Goal: Task Accomplishment & Management: Manage account settings

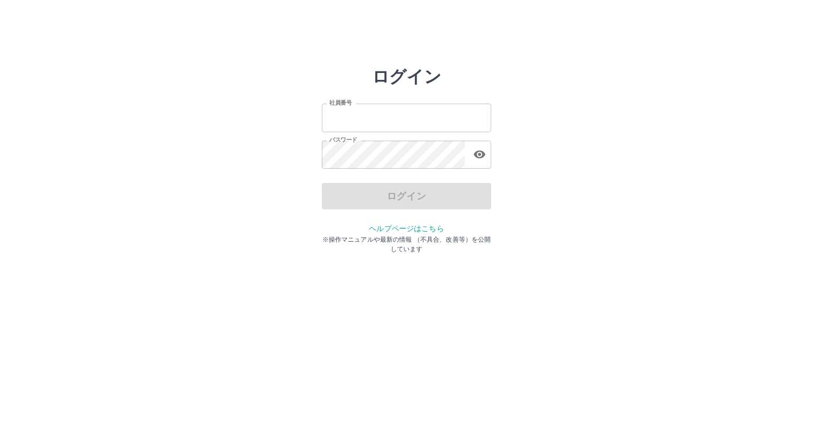
type input "*******"
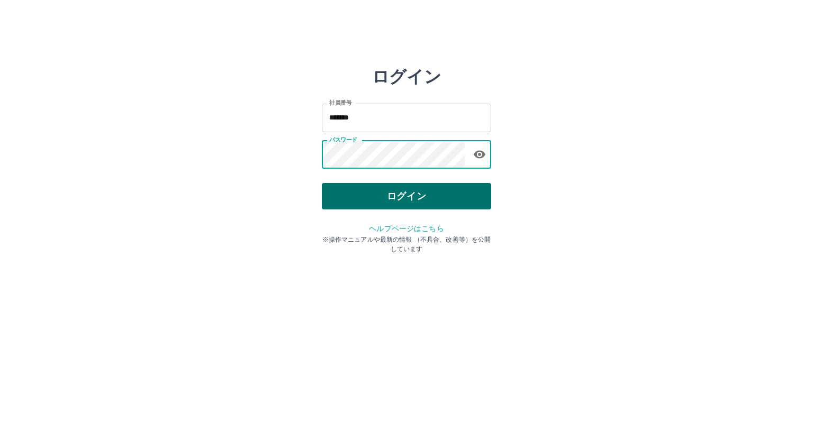
click at [364, 193] on button "ログイン" at bounding box center [406, 196] width 169 height 26
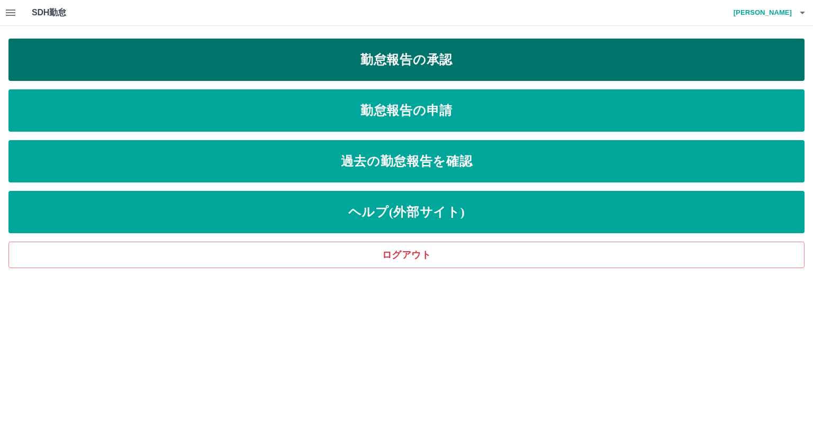
click at [388, 61] on link "勤怠報告の承認" at bounding box center [406, 60] width 796 height 42
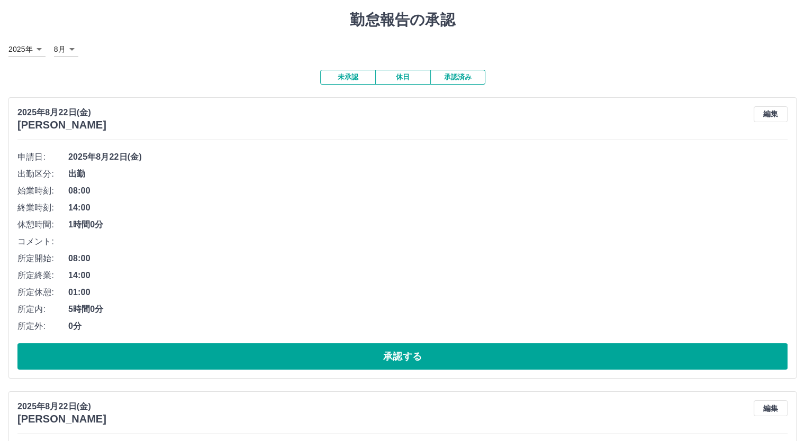
scroll to position [53, 0]
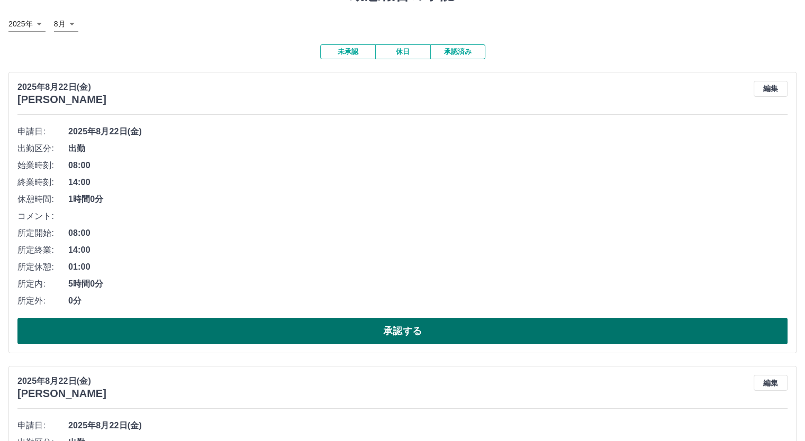
click at [294, 325] on button "承認する" at bounding box center [402, 331] width 770 height 26
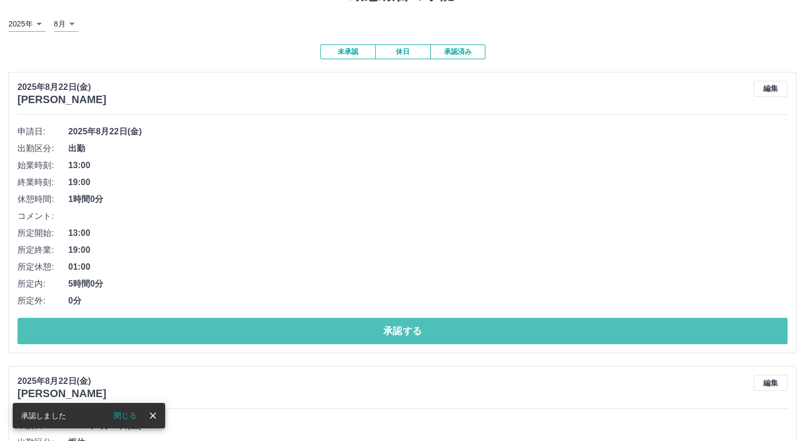
click at [294, 325] on button "承認する" at bounding box center [402, 331] width 770 height 26
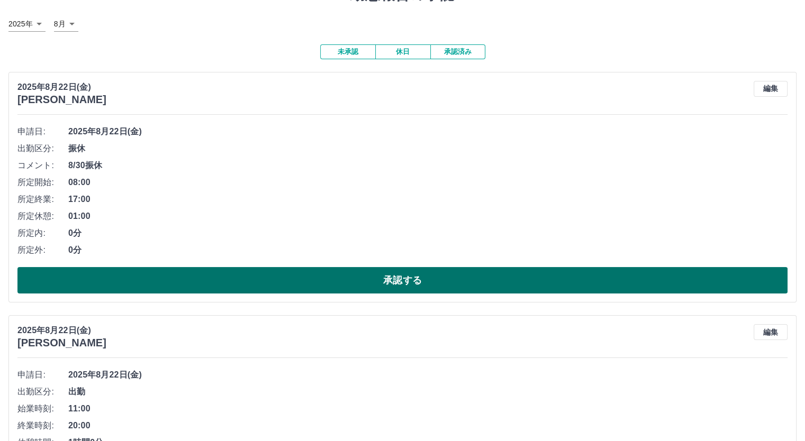
click at [299, 282] on button "承認する" at bounding box center [402, 280] width 770 height 26
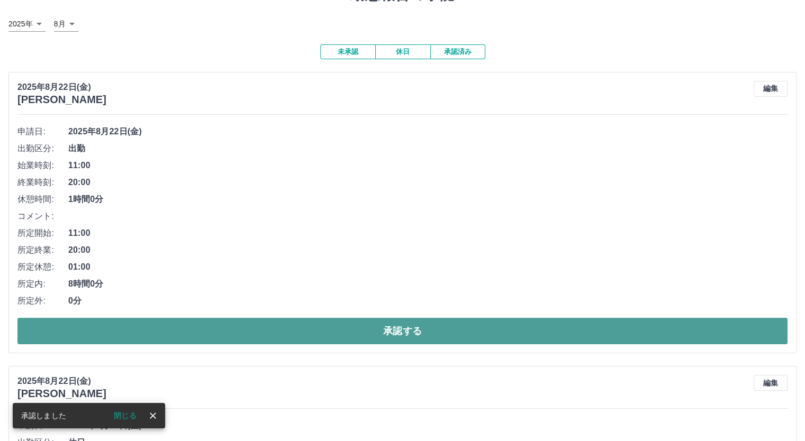
click at [296, 322] on button "承認する" at bounding box center [402, 331] width 770 height 26
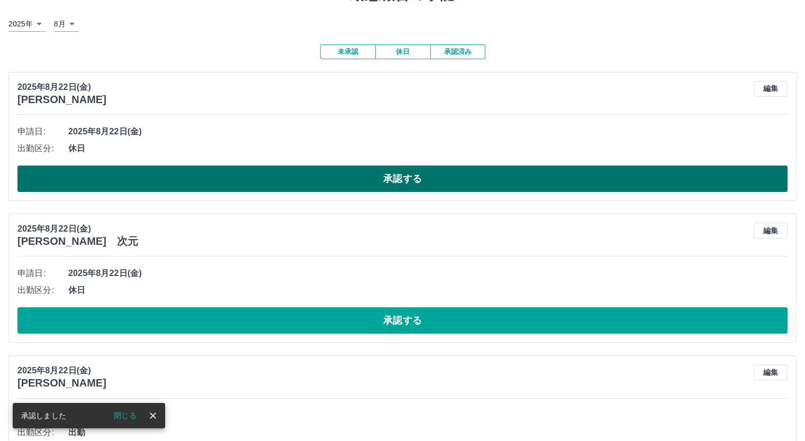
click at [293, 187] on button "承認する" at bounding box center [402, 179] width 770 height 26
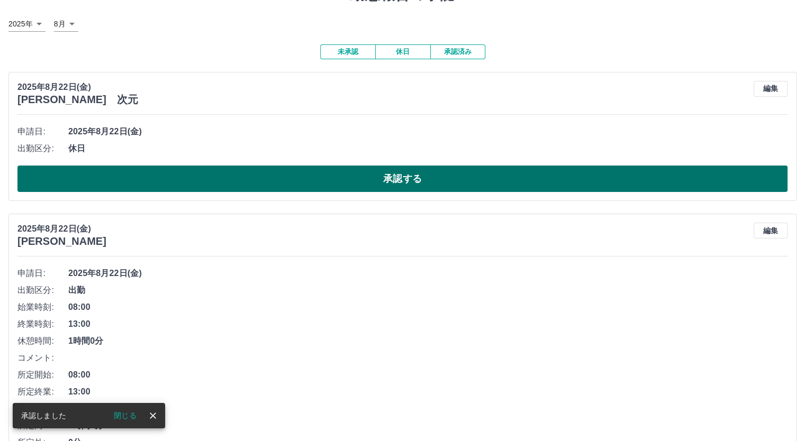
click at [299, 178] on button "承認する" at bounding box center [402, 179] width 770 height 26
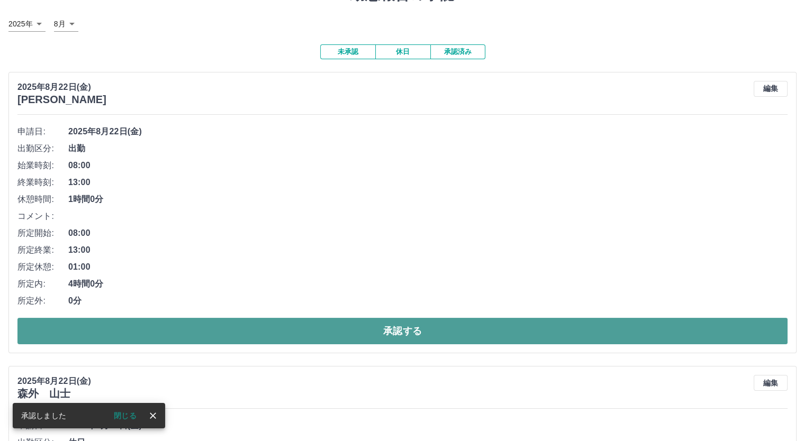
click at [286, 331] on button "承認する" at bounding box center [402, 331] width 770 height 26
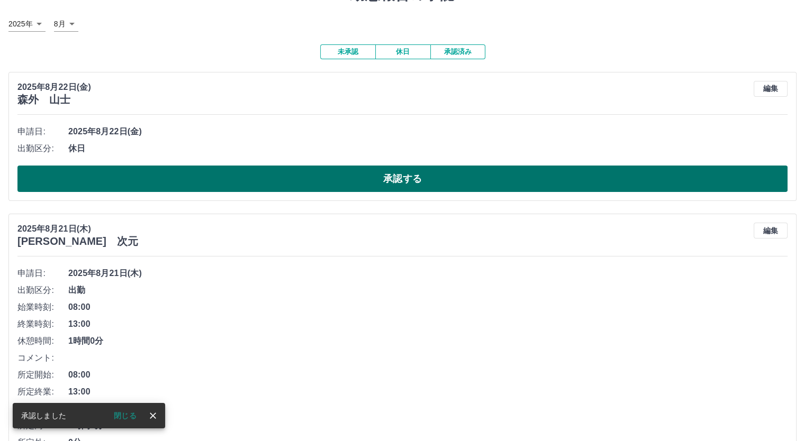
click at [279, 181] on button "承認する" at bounding box center [402, 179] width 770 height 26
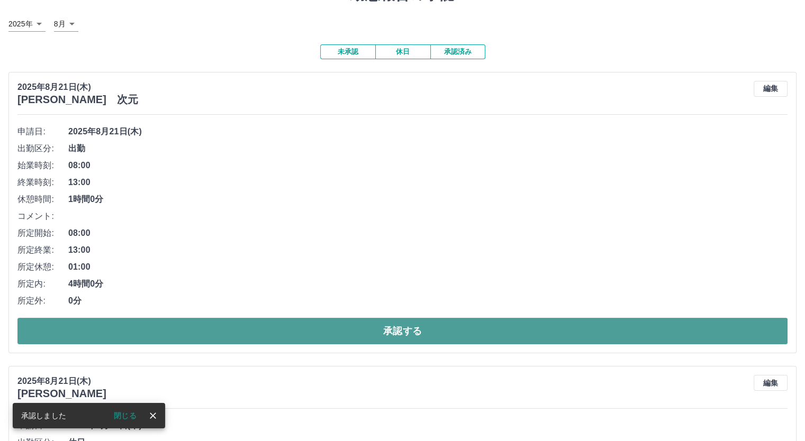
click at [270, 324] on button "承認する" at bounding box center [402, 331] width 770 height 26
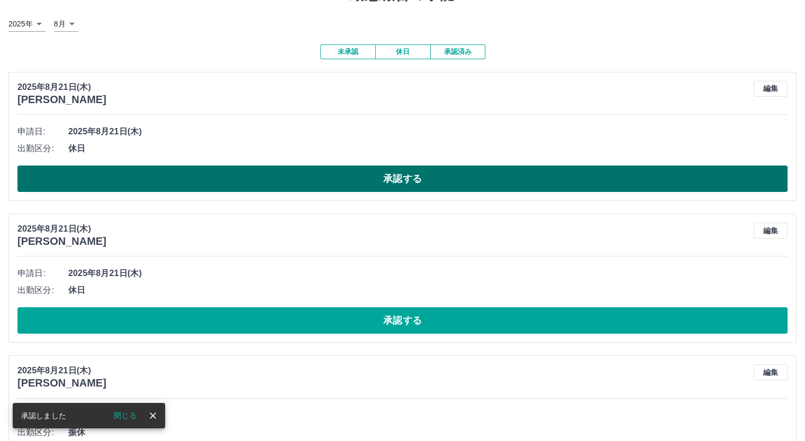
click at [303, 183] on button "承認する" at bounding box center [402, 179] width 770 height 26
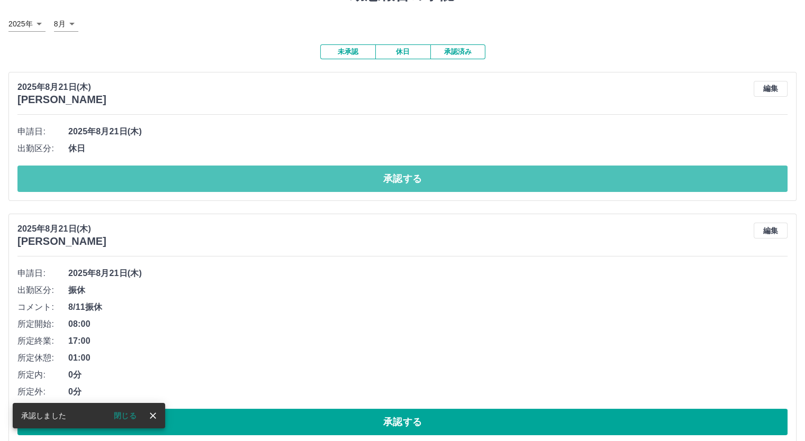
click at [303, 183] on button "承認する" at bounding box center [402, 179] width 770 height 26
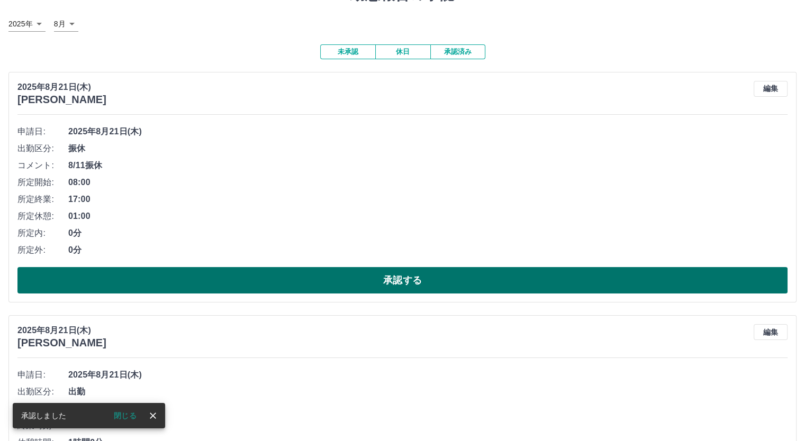
click at [303, 276] on button "承認する" at bounding box center [402, 280] width 770 height 26
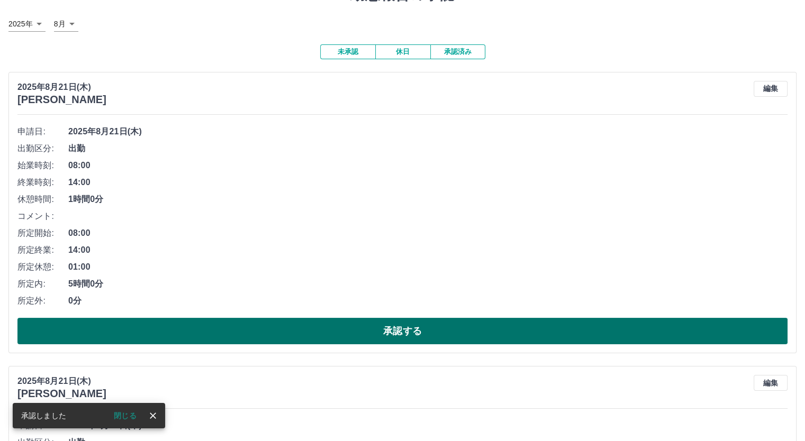
click at [296, 326] on button "承認する" at bounding box center [402, 331] width 770 height 26
click at [296, 327] on button "承認する" at bounding box center [402, 331] width 770 height 26
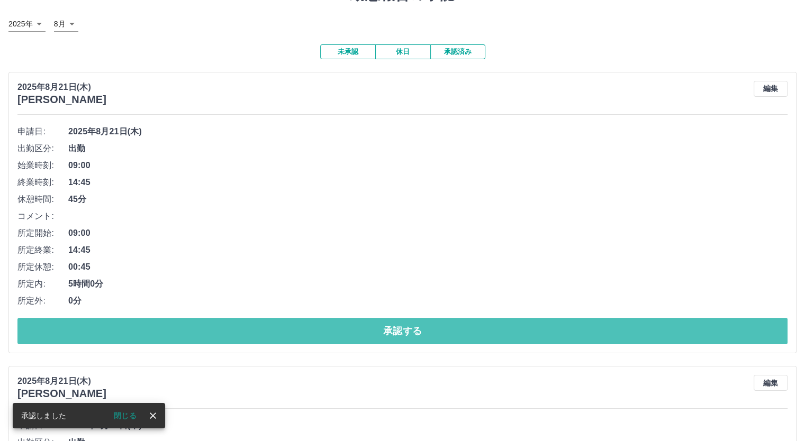
click at [296, 327] on button "承認する" at bounding box center [402, 331] width 770 height 26
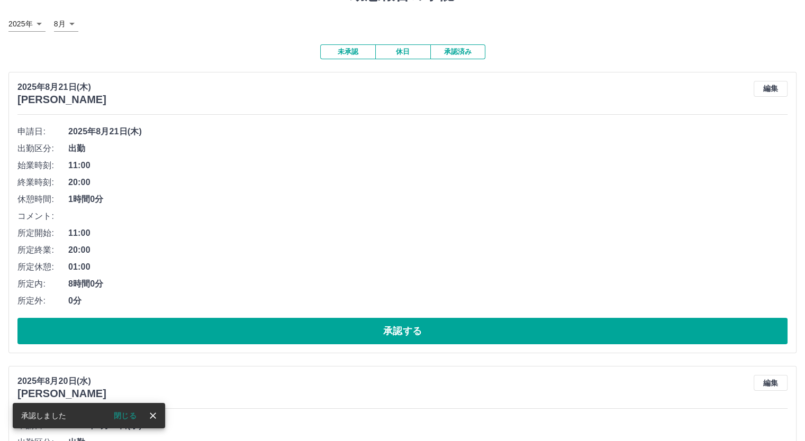
click at [296, 327] on button "承認する" at bounding box center [402, 331] width 770 height 26
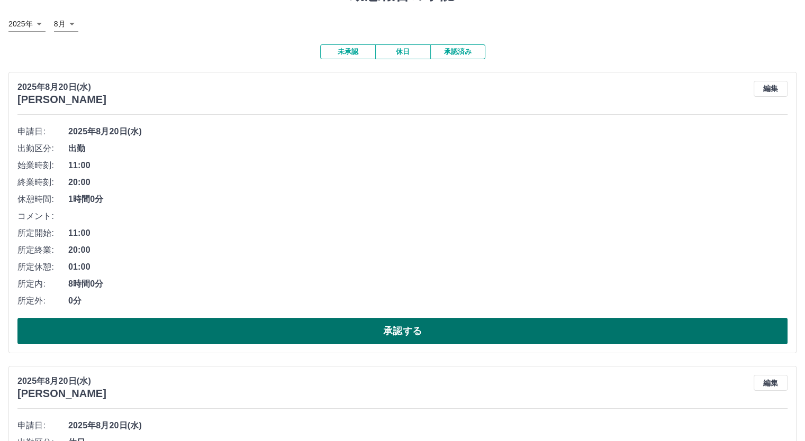
click at [303, 328] on button "承認する" at bounding box center [402, 331] width 770 height 26
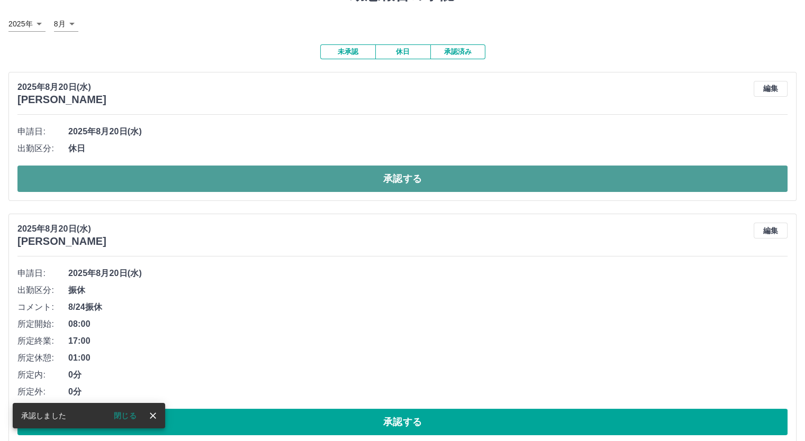
click at [308, 185] on button "承認する" at bounding box center [402, 179] width 770 height 26
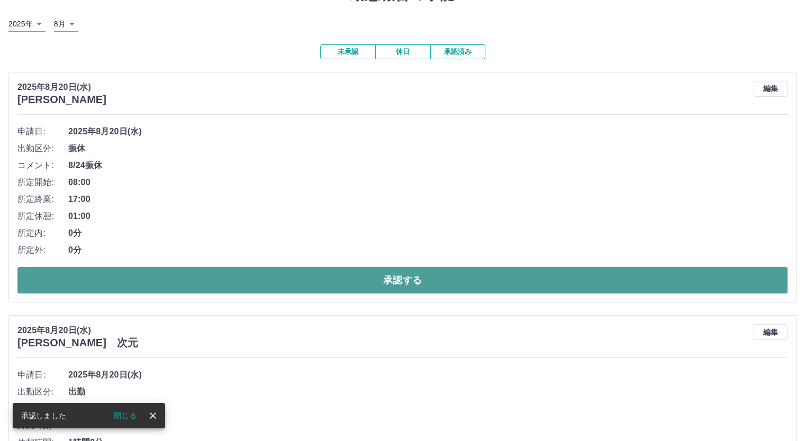
click at [310, 280] on button "承認する" at bounding box center [402, 280] width 770 height 26
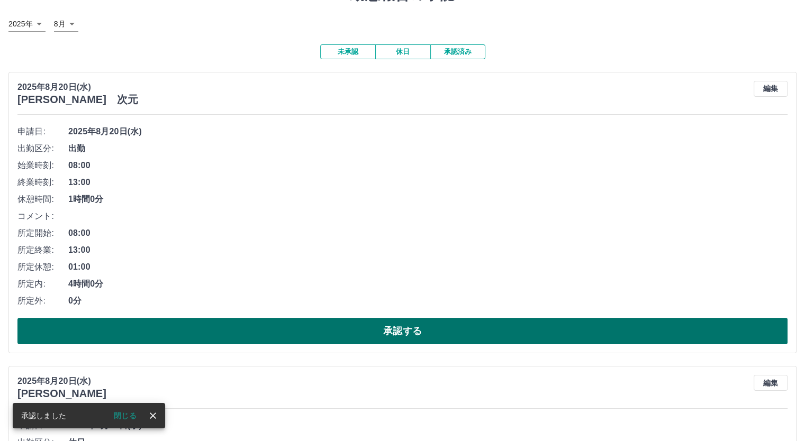
click at [309, 324] on button "承認する" at bounding box center [402, 331] width 770 height 26
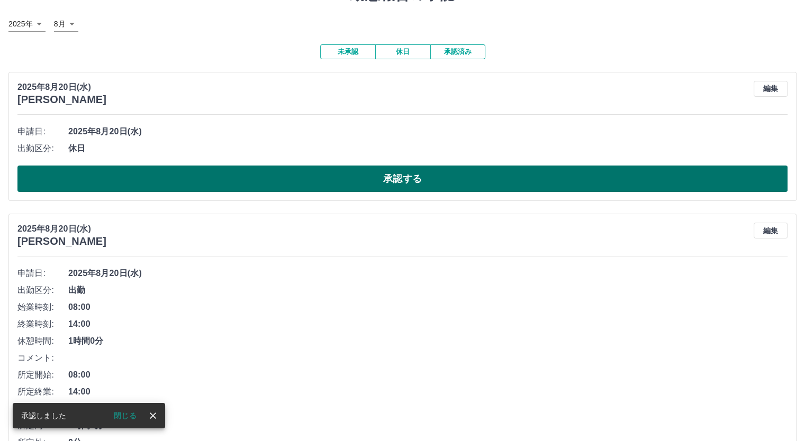
click at [328, 172] on button "承認する" at bounding box center [402, 179] width 770 height 26
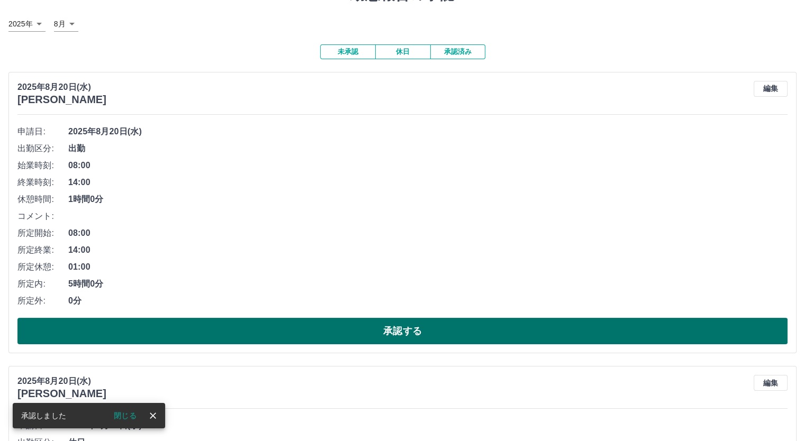
click at [321, 327] on button "承認する" at bounding box center [402, 331] width 770 height 26
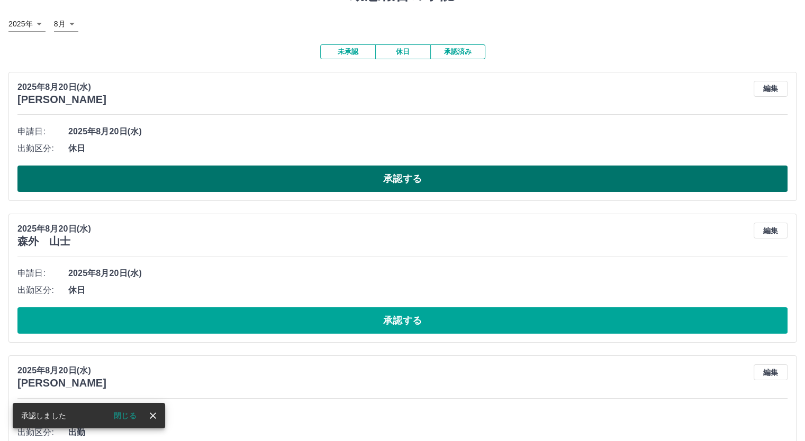
click at [331, 170] on button "承認する" at bounding box center [402, 179] width 770 height 26
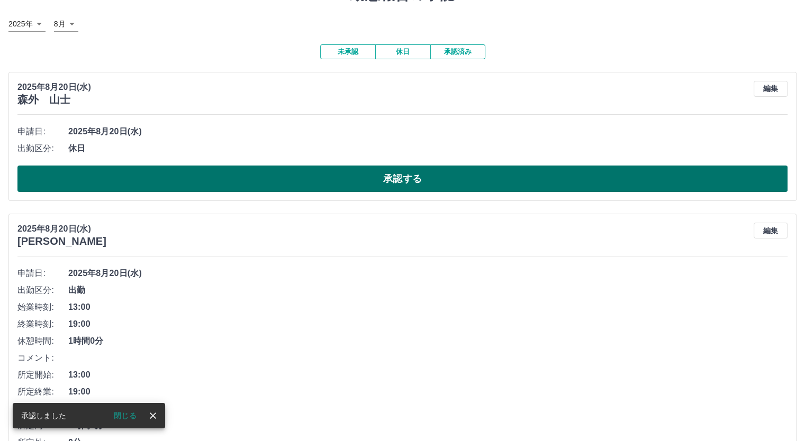
click at [331, 173] on button "承認する" at bounding box center [402, 179] width 770 height 26
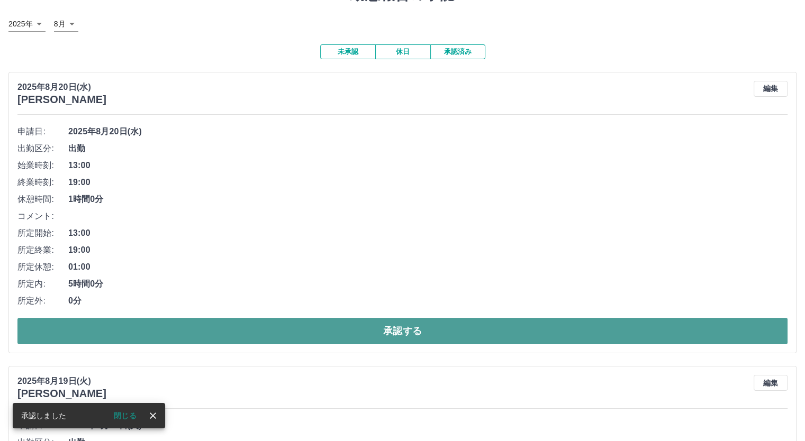
click at [324, 338] on button "承認する" at bounding box center [402, 331] width 770 height 26
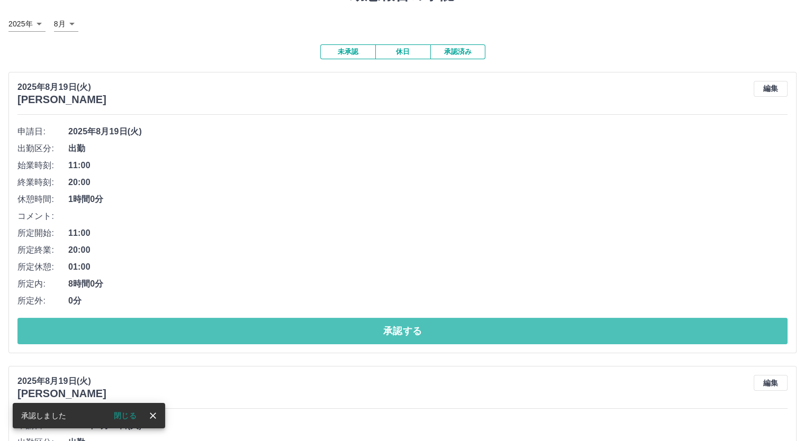
click at [324, 338] on button "承認する" at bounding box center [402, 331] width 770 height 26
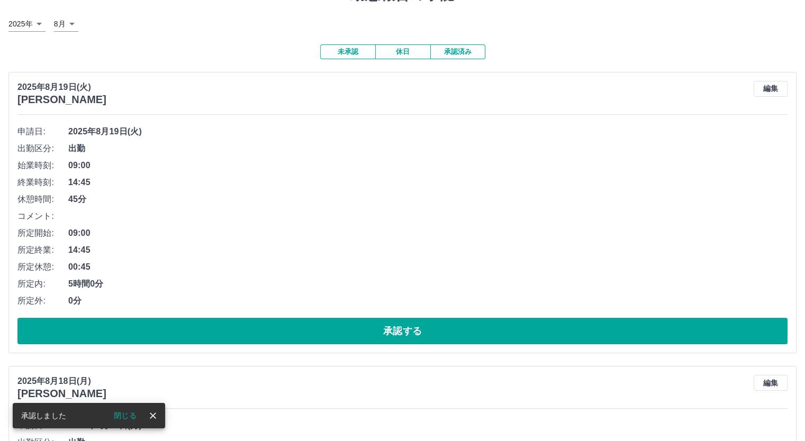
click at [324, 338] on button "承認する" at bounding box center [402, 331] width 770 height 26
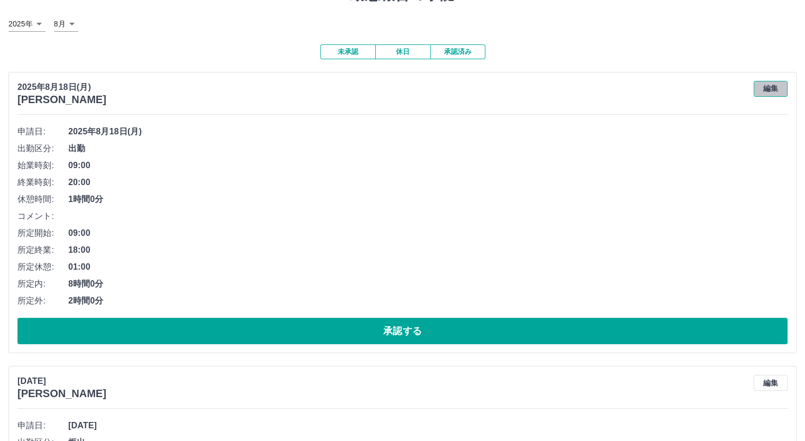
click at [764, 92] on button "編集" at bounding box center [771, 89] width 34 height 16
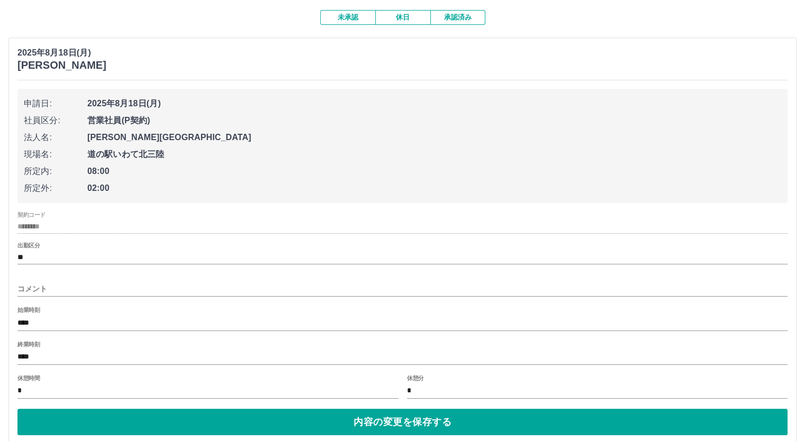
scroll to position [106, 0]
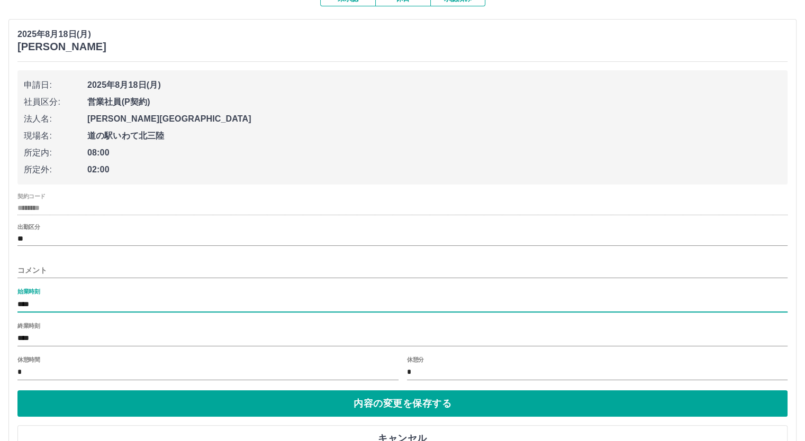
click at [44, 304] on input "****" at bounding box center [402, 304] width 770 height 15
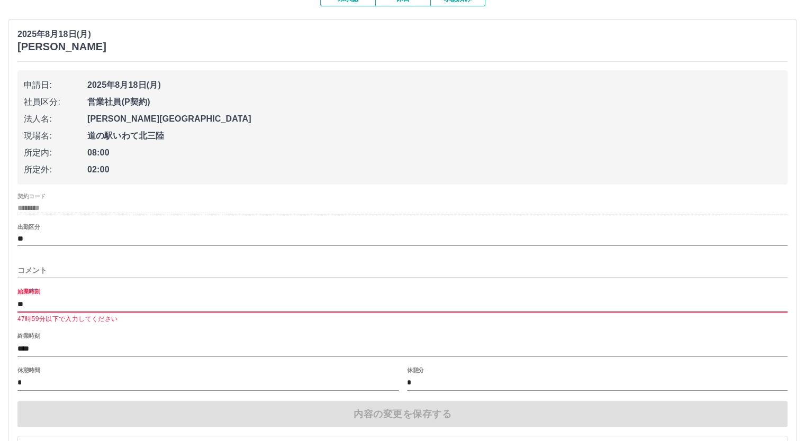
type input "*"
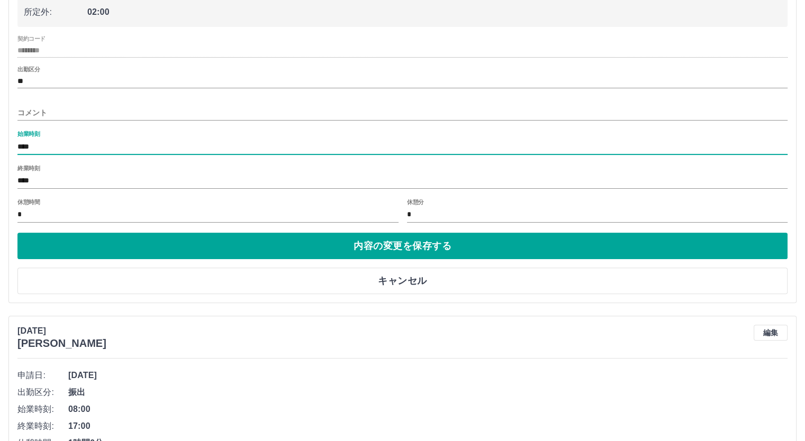
scroll to position [265, 0]
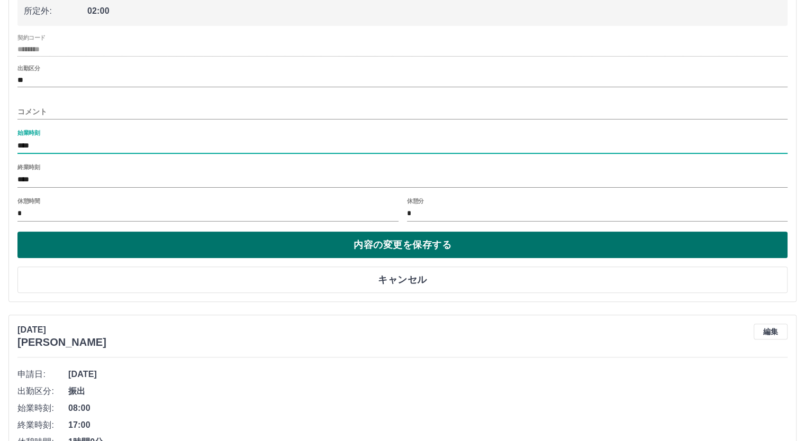
type input "****"
click at [191, 248] on button "内容の変更を保存する" at bounding box center [402, 245] width 770 height 26
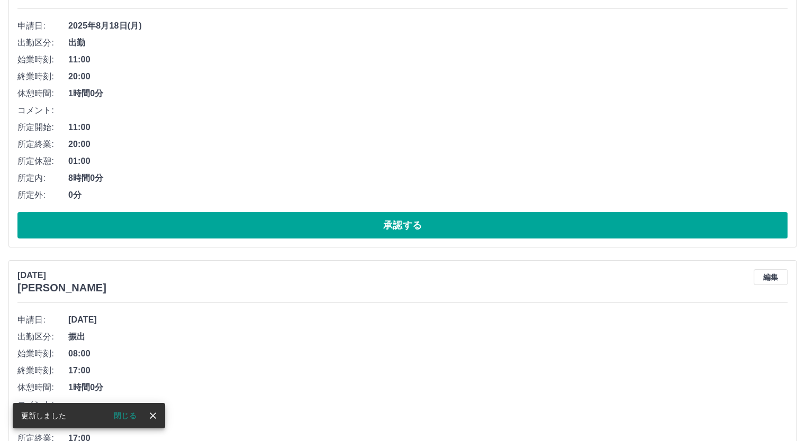
scroll to position [106, 0]
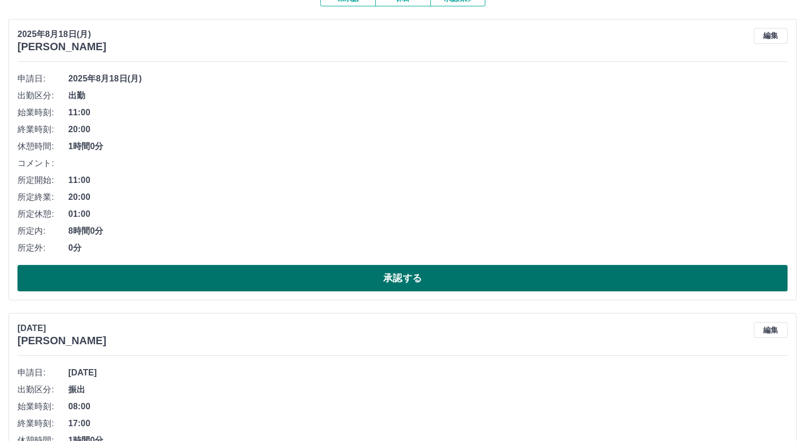
click at [234, 275] on button "承認する" at bounding box center [402, 278] width 770 height 26
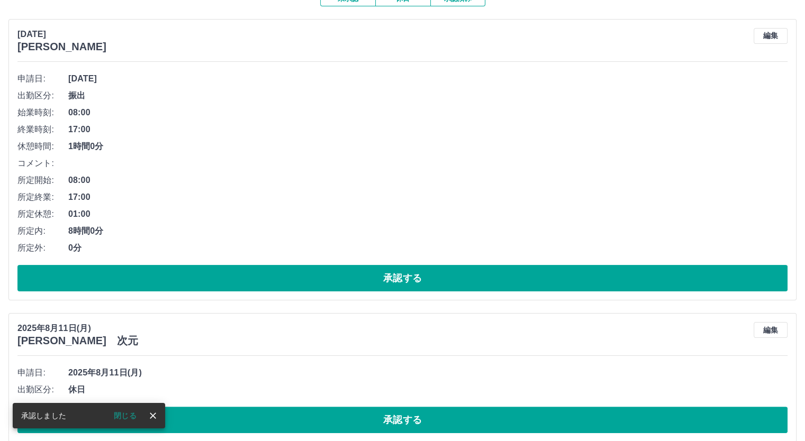
scroll to position [120, 0]
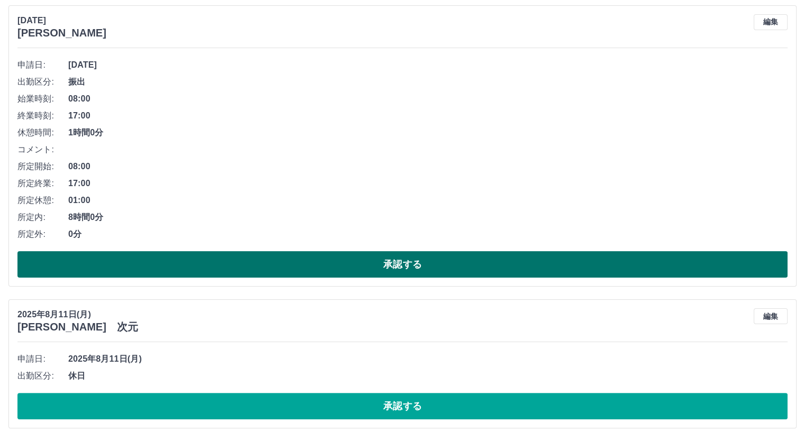
click at [188, 261] on button "承認する" at bounding box center [402, 264] width 770 height 26
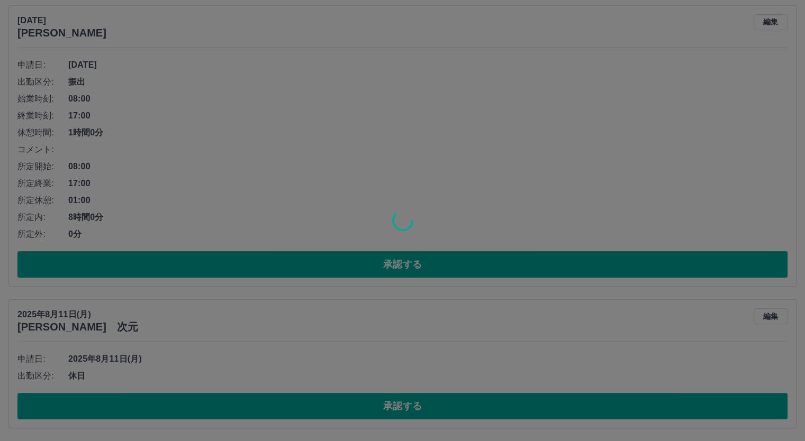
click at [764, 20] on div at bounding box center [402, 220] width 805 height 441
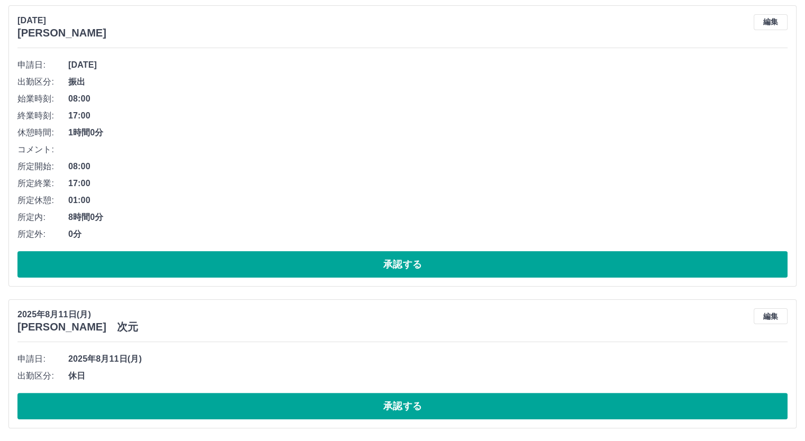
scroll to position [0, 0]
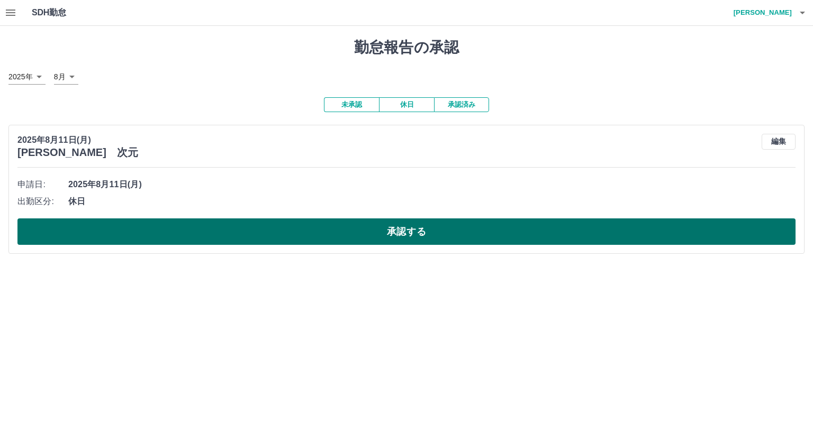
click at [291, 229] on button "承認する" at bounding box center [406, 232] width 778 height 26
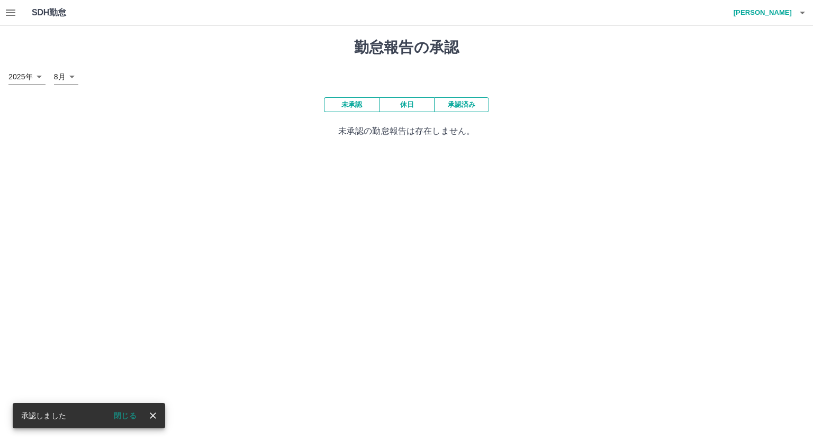
click at [449, 106] on button "承認済み" at bounding box center [461, 104] width 55 height 15
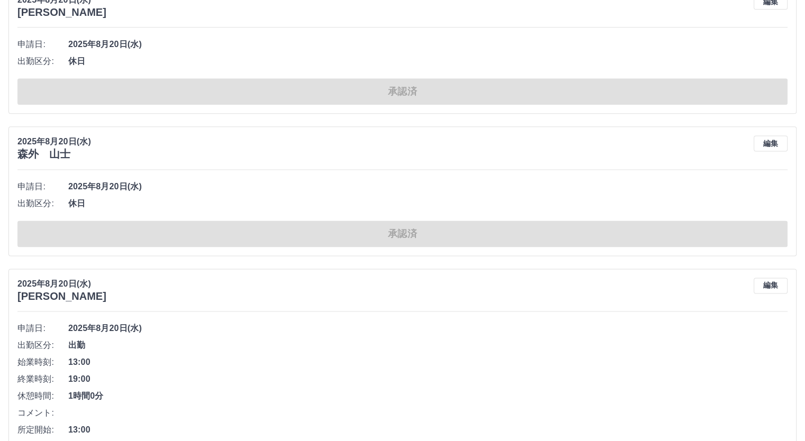
scroll to position [5553, 0]
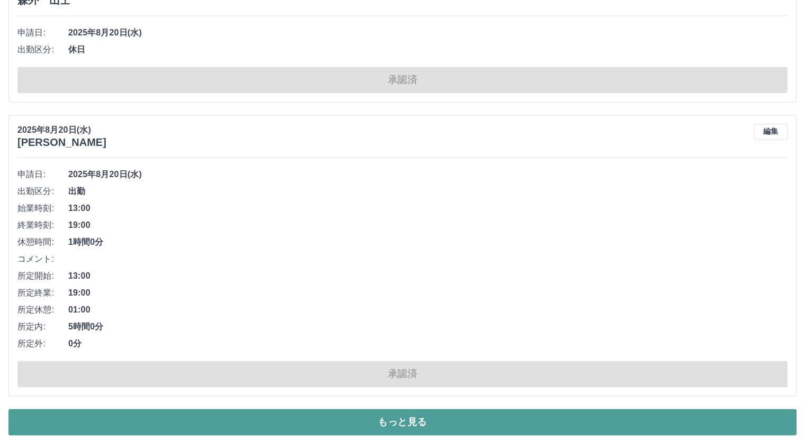
click at [451, 409] on button "もっと見る" at bounding box center [402, 422] width 788 height 26
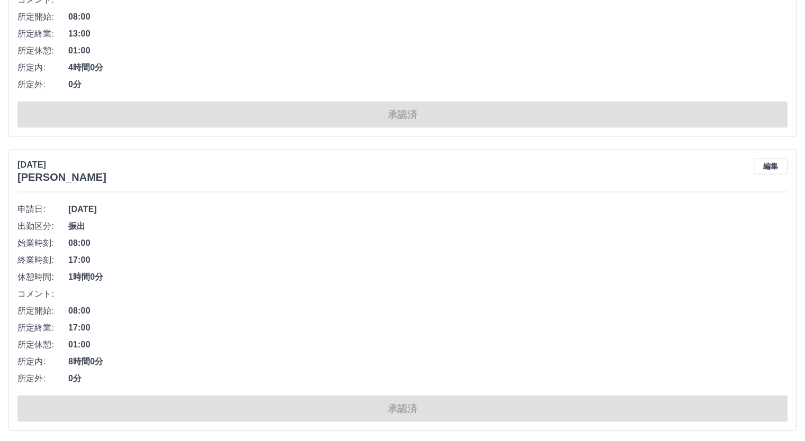
scroll to position [10211, 0]
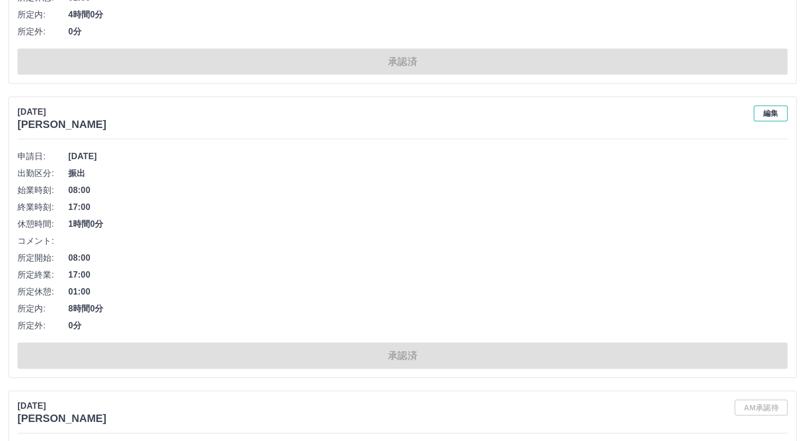
click at [767, 106] on button "編集" at bounding box center [771, 114] width 34 height 16
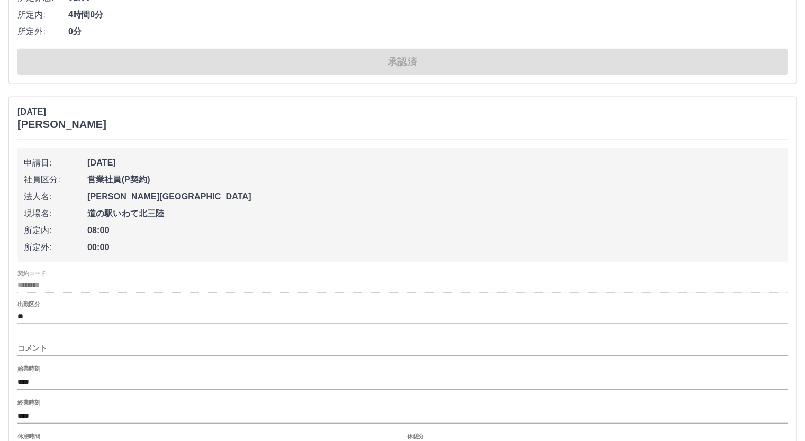
click at [42, 341] on input "コメント" at bounding box center [402, 348] width 770 height 15
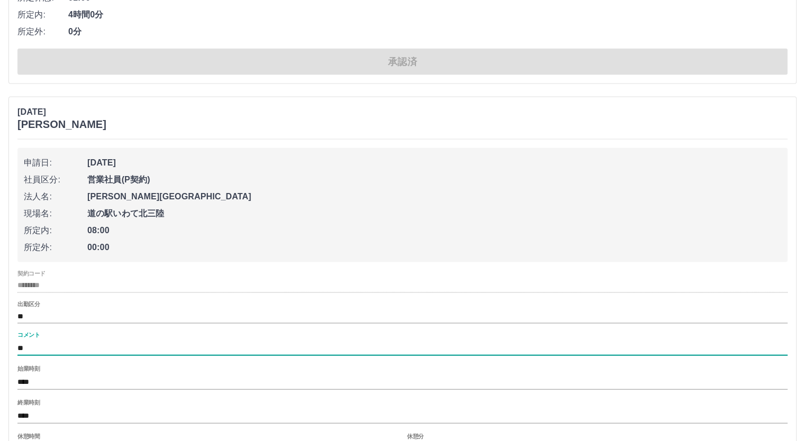
type input "*"
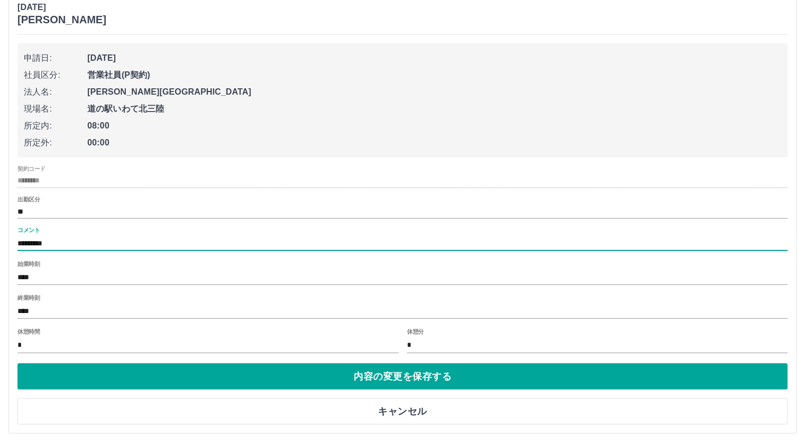
scroll to position [10316, 0]
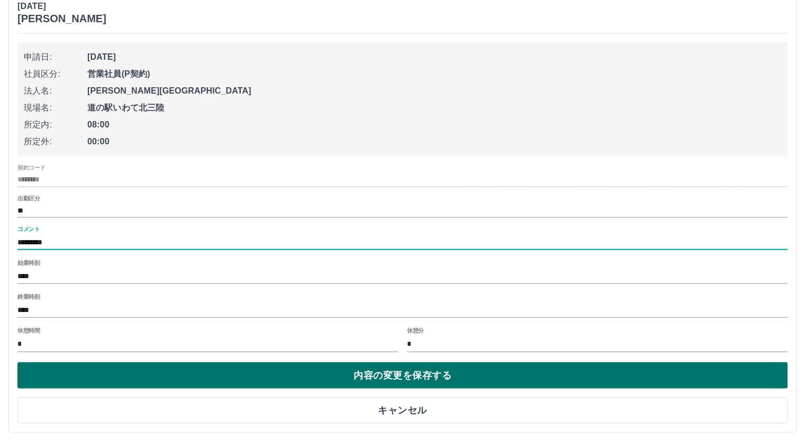
type input "*********"
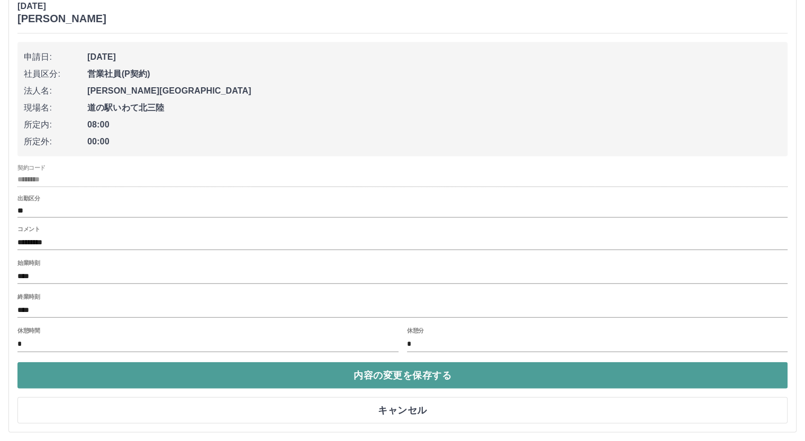
click at [368, 364] on button "内容の変更を保存する" at bounding box center [402, 376] width 770 height 26
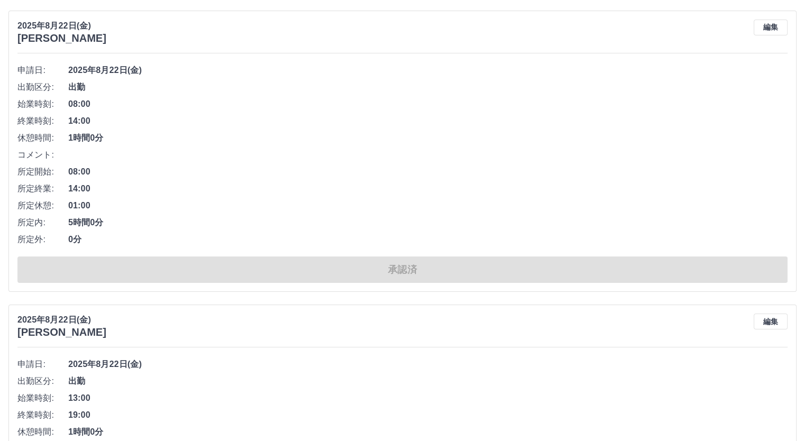
scroll to position [0, 0]
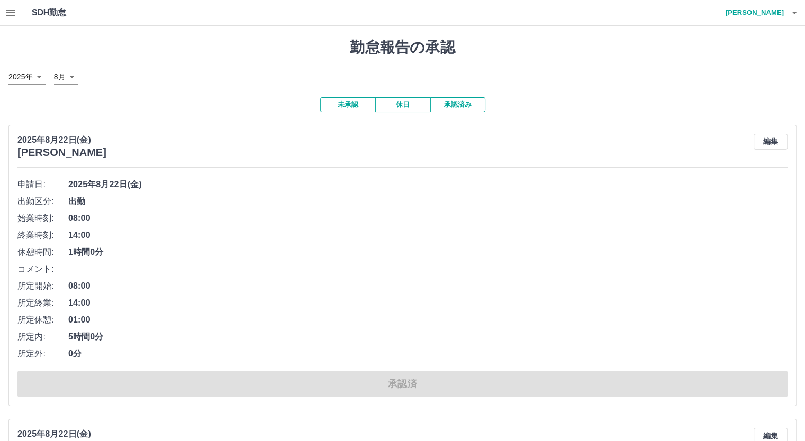
click at [349, 104] on button "未承認" at bounding box center [347, 104] width 55 height 15
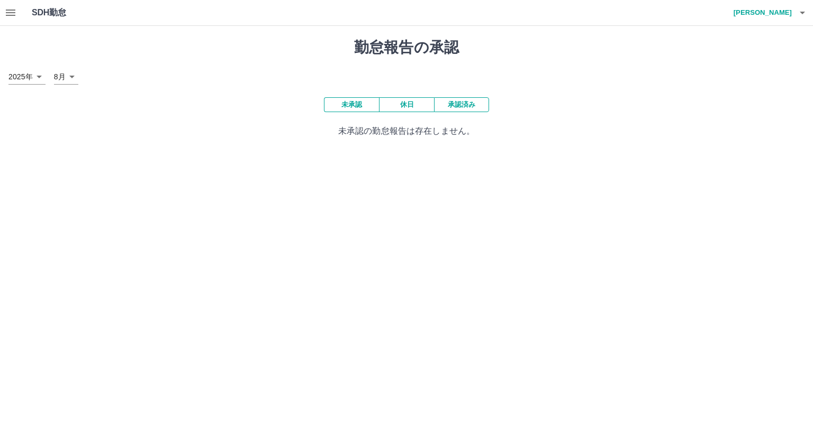
click at [455, 104] on button "承認済み" at bounding box center [461, 104] width 55 height 15
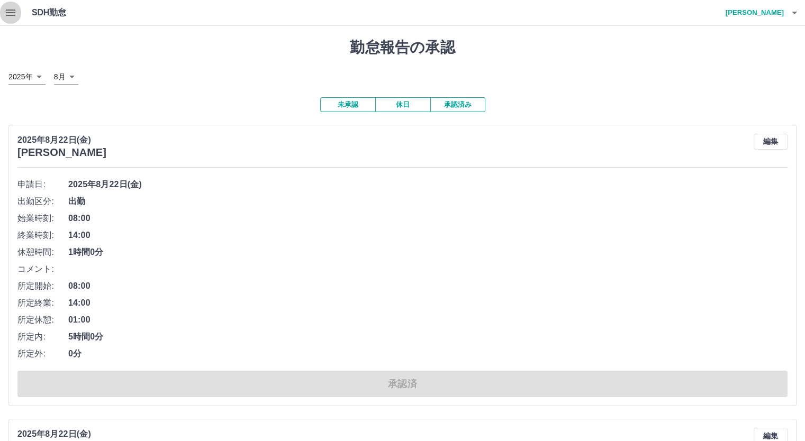
click at [11, 12] on icon "button" at bounding box center [10, 12] width 13 height 13
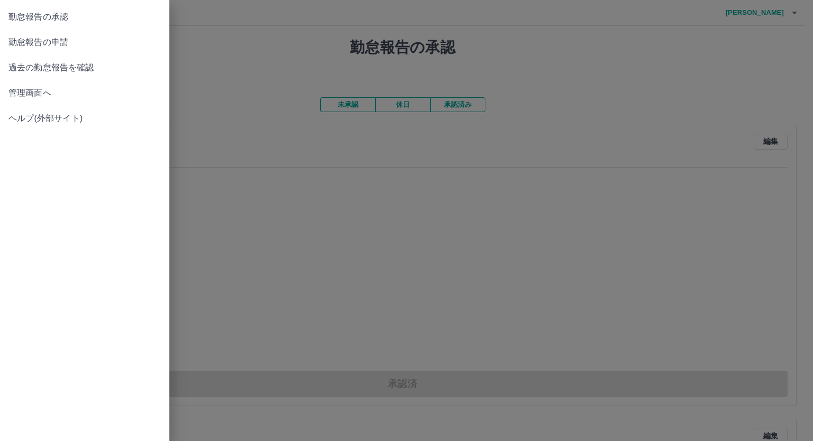
click at [15, 94] on span "管理画面へ" at bounding box center [84, 93] width 152 height 13
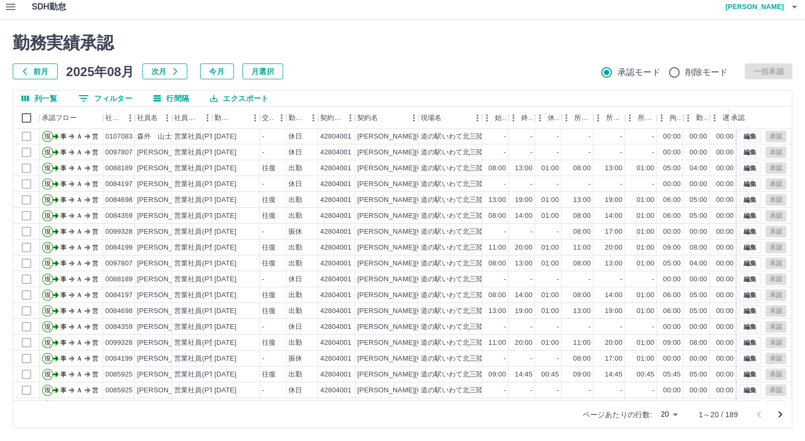
scroll to position [53, 0]
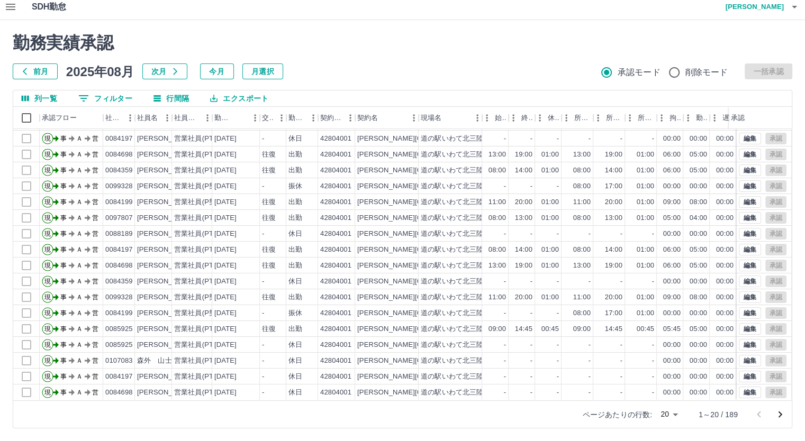
click at [775, 415] on icon "次のページへ" at bounding box center [780, 415] width 13 height 13
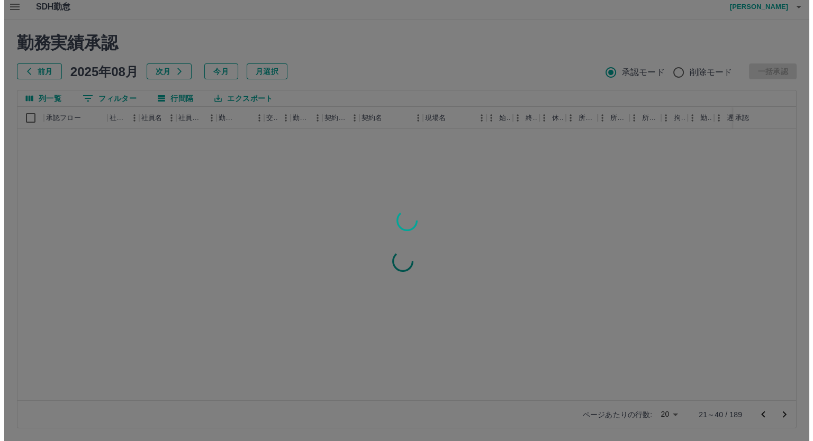
scroll to position [0, 0]
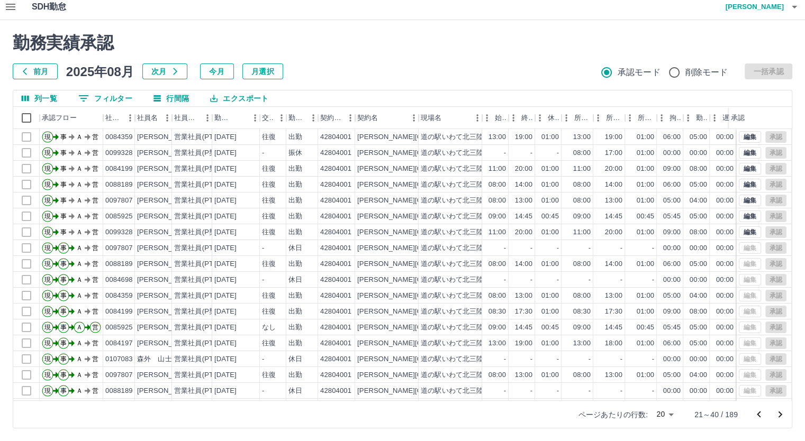
click at [2, 4] on button "button" at bounding box center [10, 6] width 21 height 25
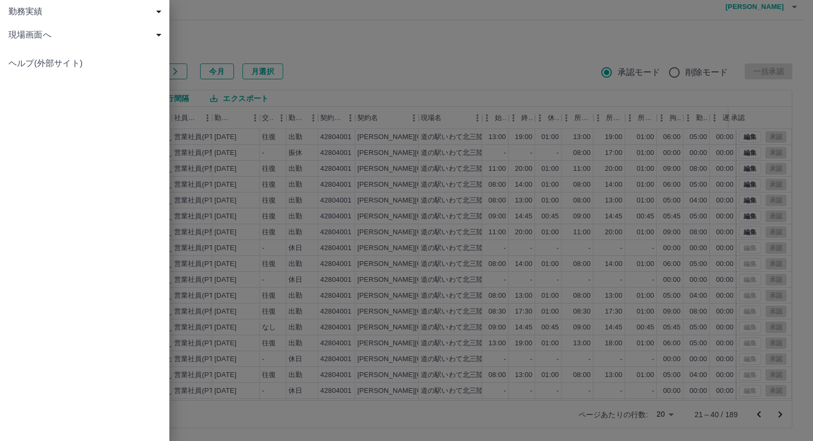
click at [39, 11] on span "勤務実績" at bounding box center [86, 11] width 157 height 13
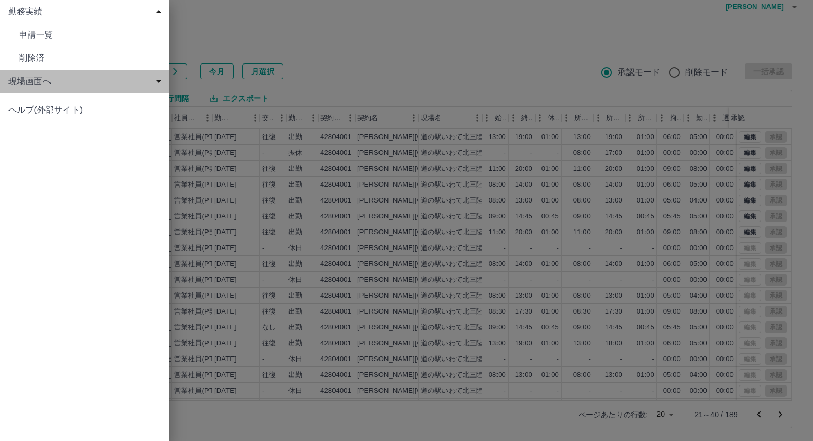
click at [43, 85] on span "現場画面へ" at bounding box center [86, 81] width 157 height 13
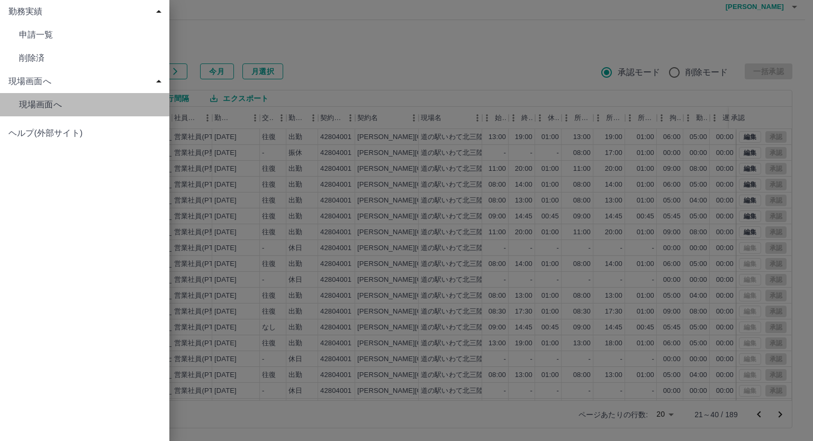
click at [43, 41] on span "現場画面へ" at bounding box center [90, 35] width 142 height 13
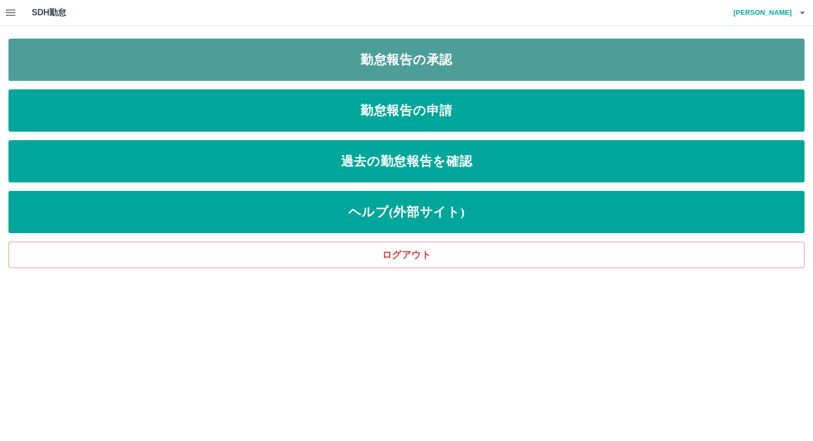
click at [403, 68] on link "勤怠報告の承認" at bounding box center [406, 60] width 796 height 42
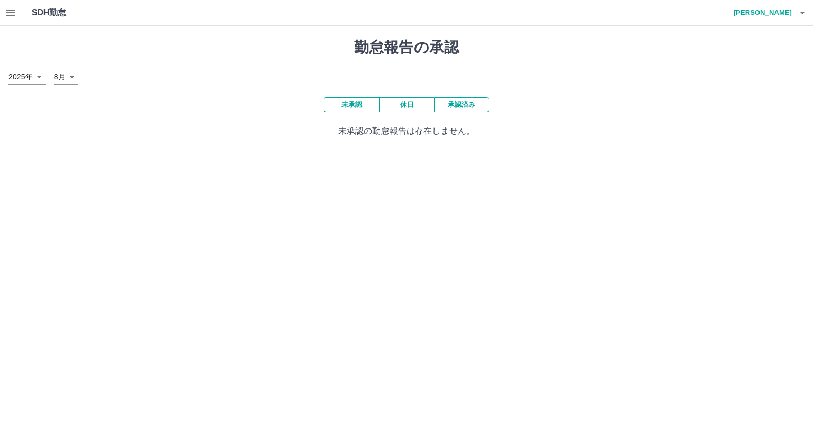
click at [442, 102] on button "承認済み" at bounding box center [461, 104] width 55 height 15
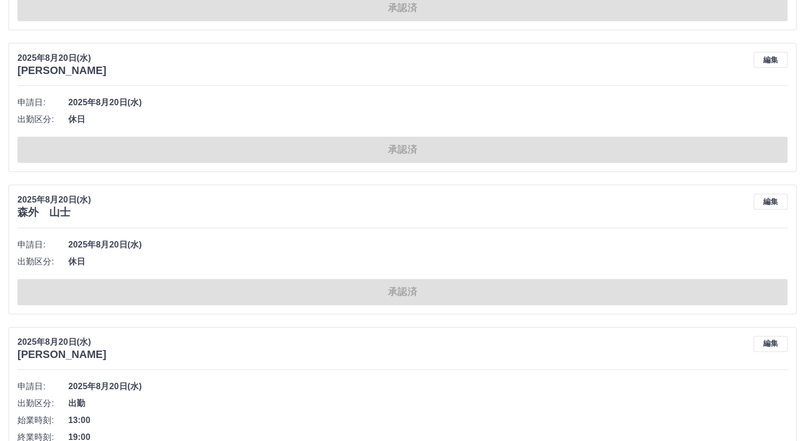
scroll to position [5553, 0]
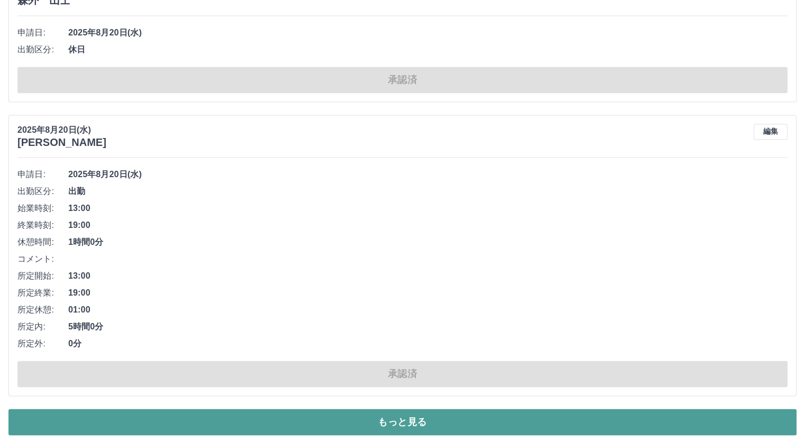
click at [469, 413] on button "もっと見る" at bounding box center [402, 422] width 788 height 26
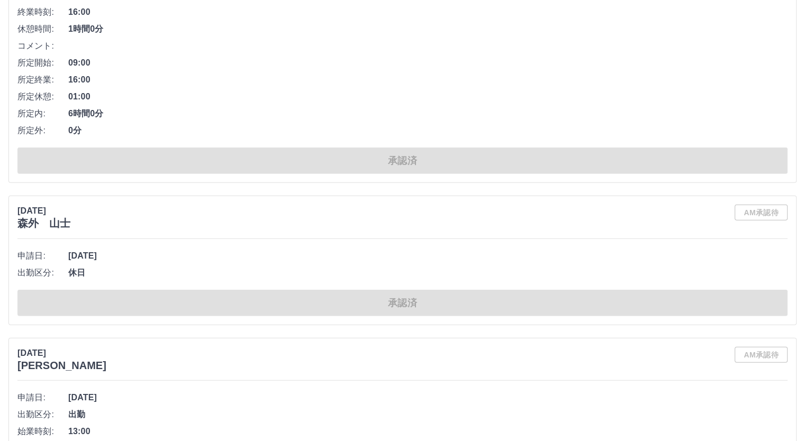
scroll to position [11788, 0]
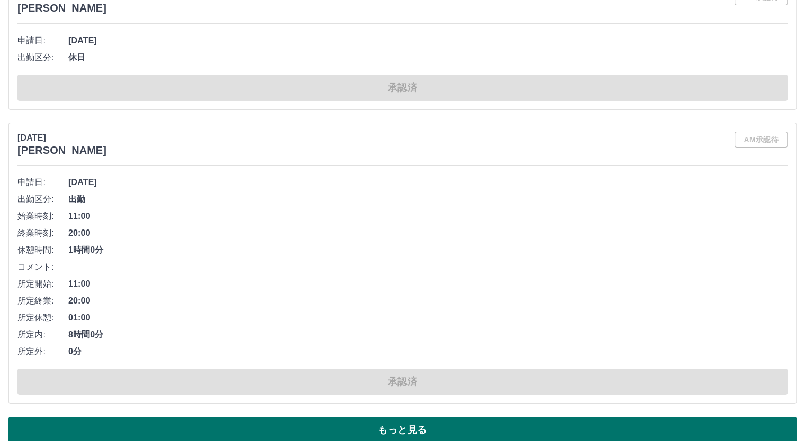
click at [454, 417] on button "もっと見る" at bounding box center [402, 430] width 788 height 26
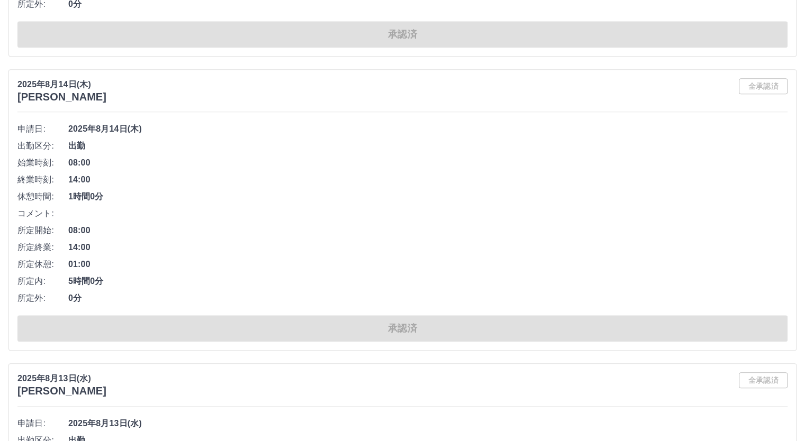
scroll to position [17973, 0]
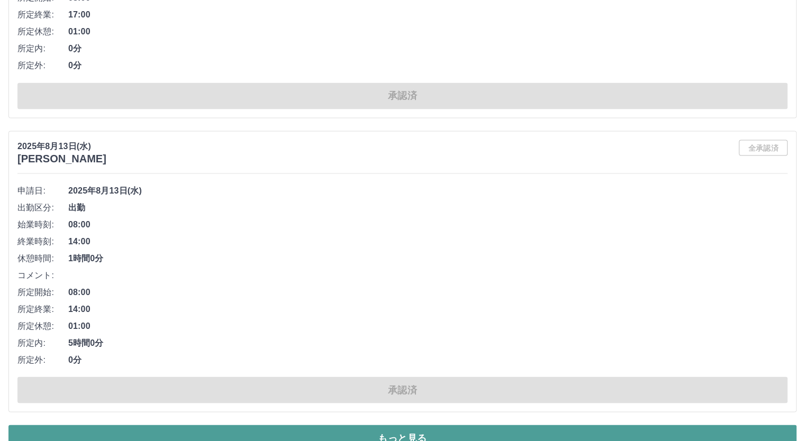
click at [463, 425] on button "もっと見る" at bounding box center [402, 438] width 788 height 26
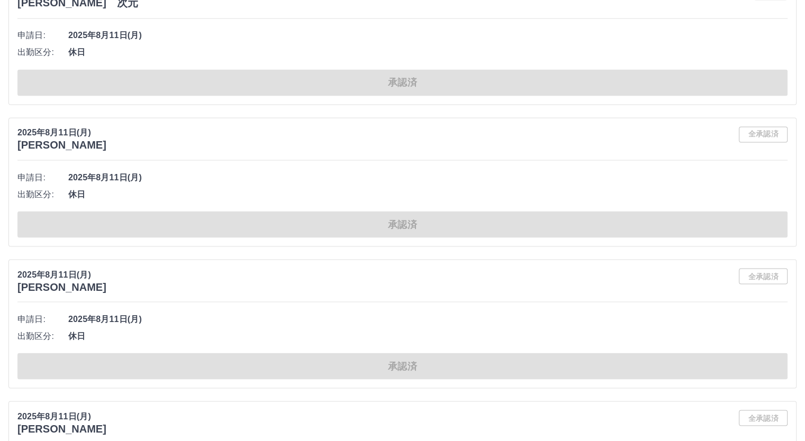
scroll to position [21904, 0]
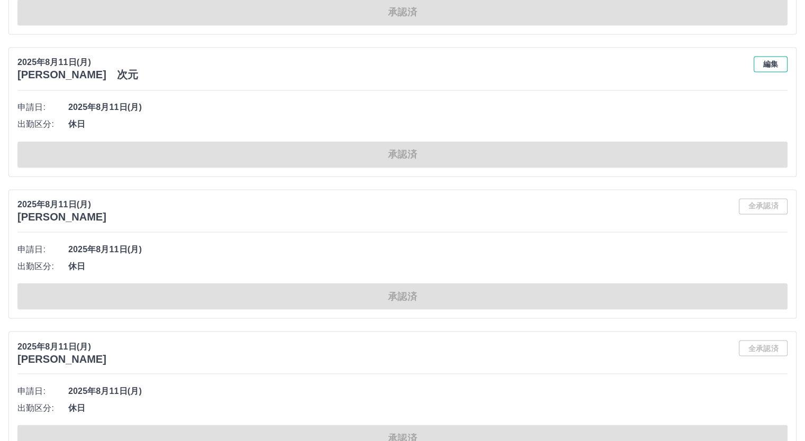
click at [772, 56] on button "編集" at bounding box center [771, 64] width 34 height 16
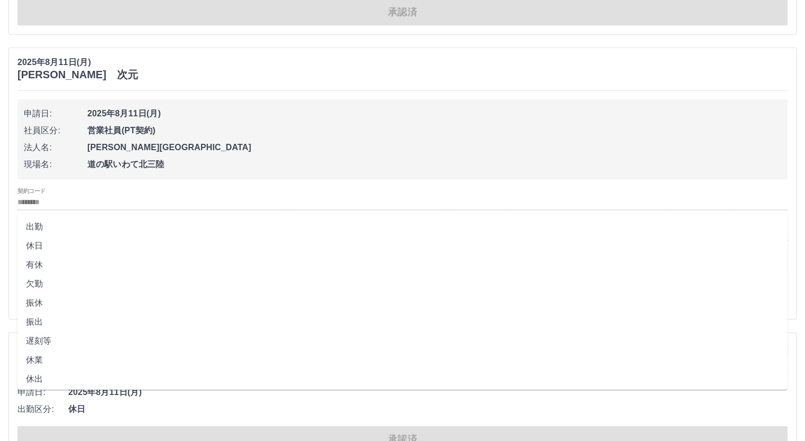
click at [26, 227] on input "**" at bounding box center [402, 233] width 770 height 13
click at [41, 227] on li "出勤" at bounding box center [402, 226] width 770 height 19
type input "**"
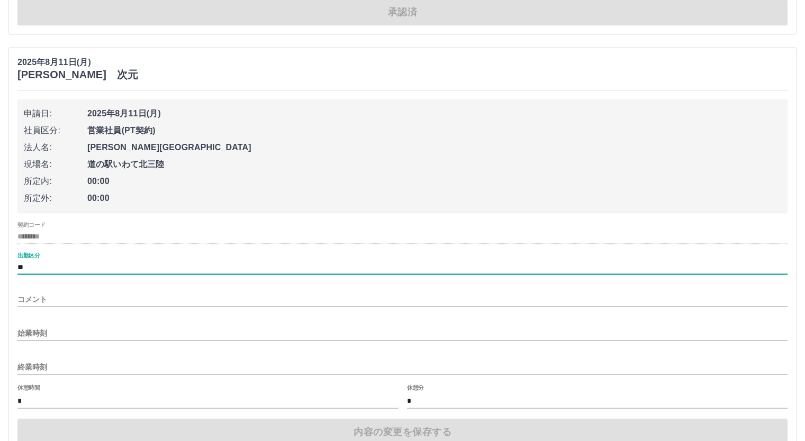
click at [53, 326] on input "始業時刻" at bounding box center [402, 333] width 770 height 15
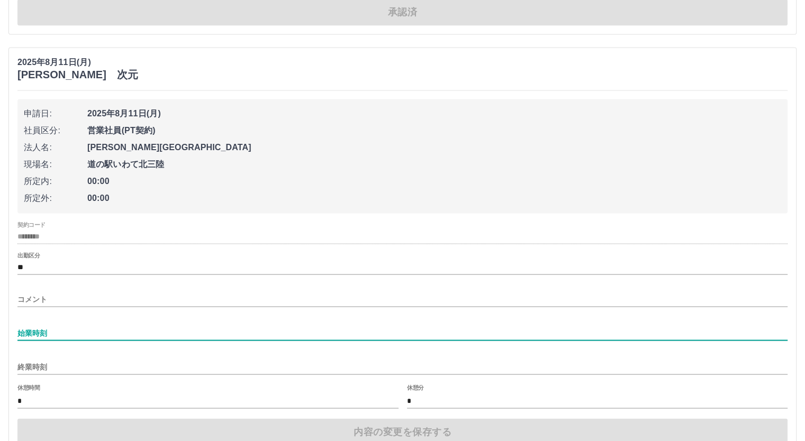
type input "****"
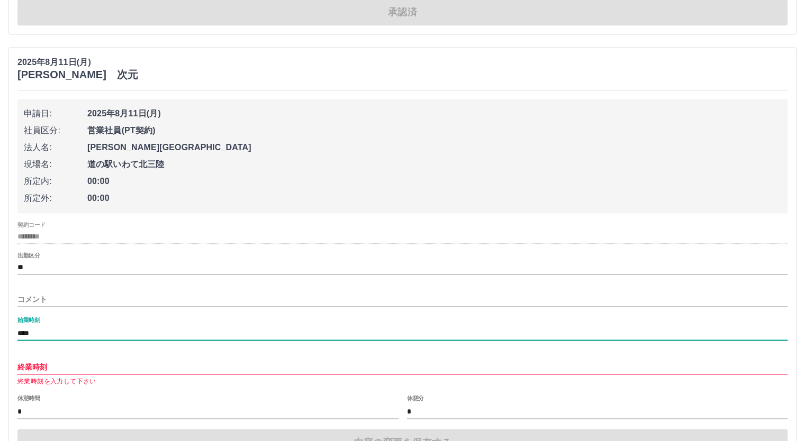
click at [57, 359] on input "終業時刻" at bounding box center [402, 366] width 770 height 15
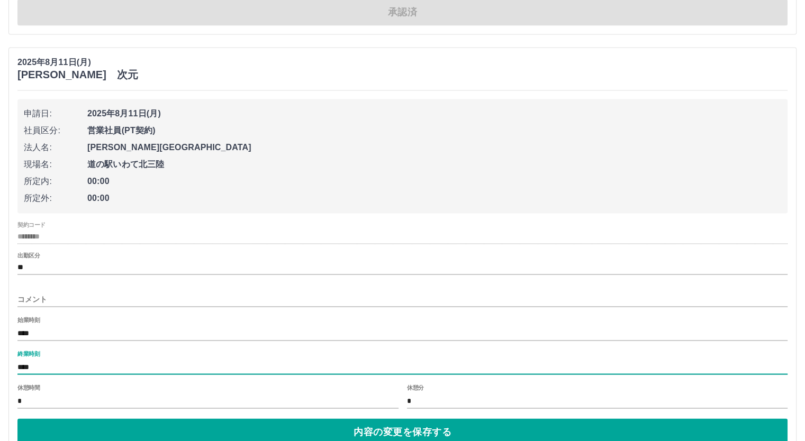
type input "****"
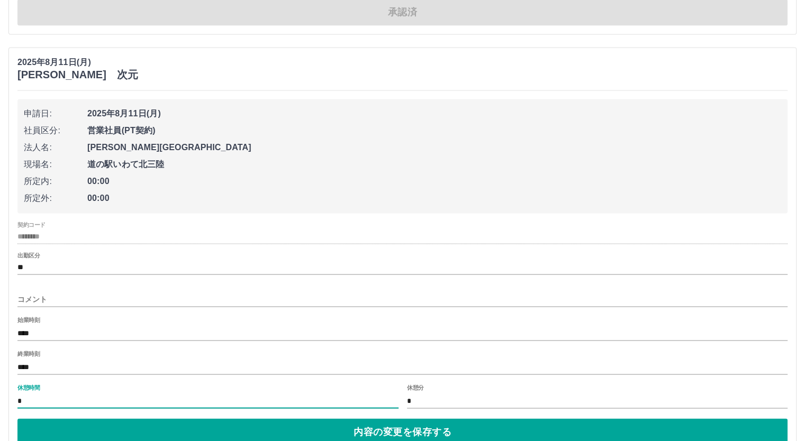
click at [77, 393] on input "*" at bounding box center [207, 400] width 381 height 15
type input "**"
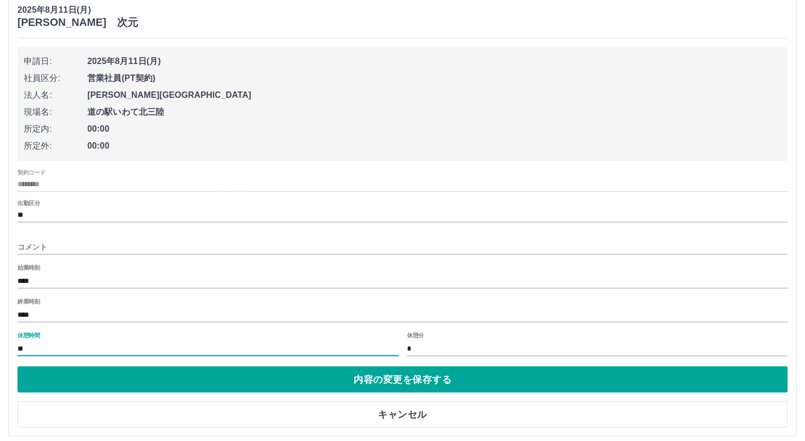
scroll to position [22010, 0]
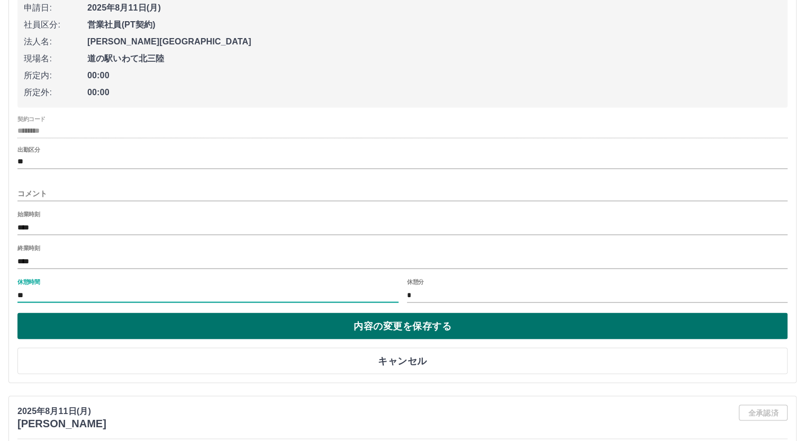
click at [349, 313] on button "内容の変更を保存する" at bounding box center [402, 326] width 770 height 26
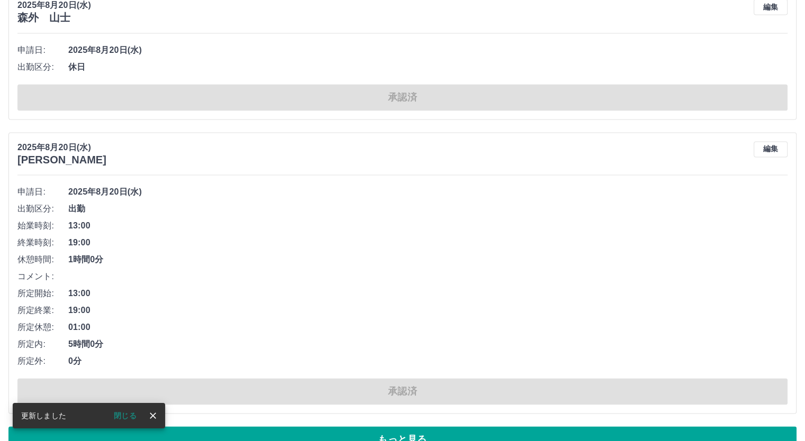
scroll to position [5553, 0]
